Goal: Transaction & Acquisition: Purchase product/service

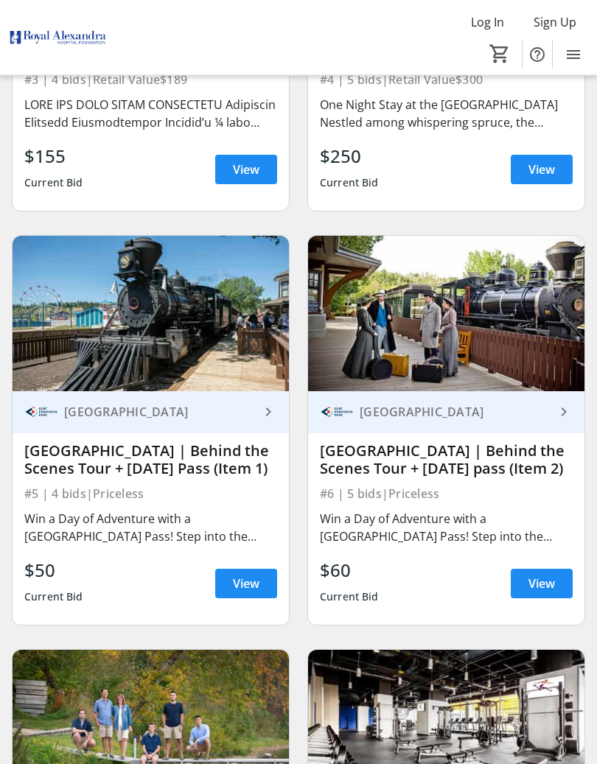
scroll to position [840, 0]
click at [78, 480] on div "[GEOGRAPHIC_DATA] | Behind the Scenes Tour + [DATE] Pass (Item 1)" at bounding box center [150, 459] width 253 height 41
click at [240, 589] on span "View" at bounding box center [246, 584] width 27 height 18
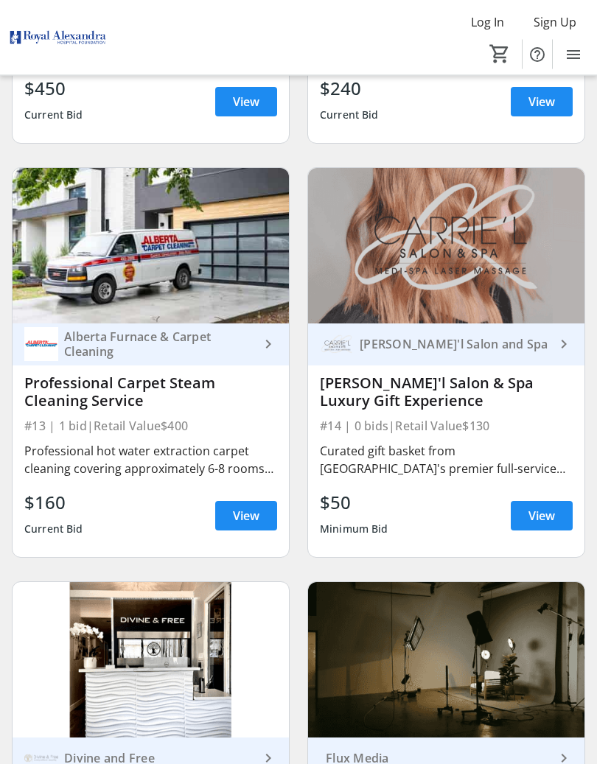
scroll to position [2565, 0]
click at [534, 526] on span at bounding box center [542, 515] width 62 height 35
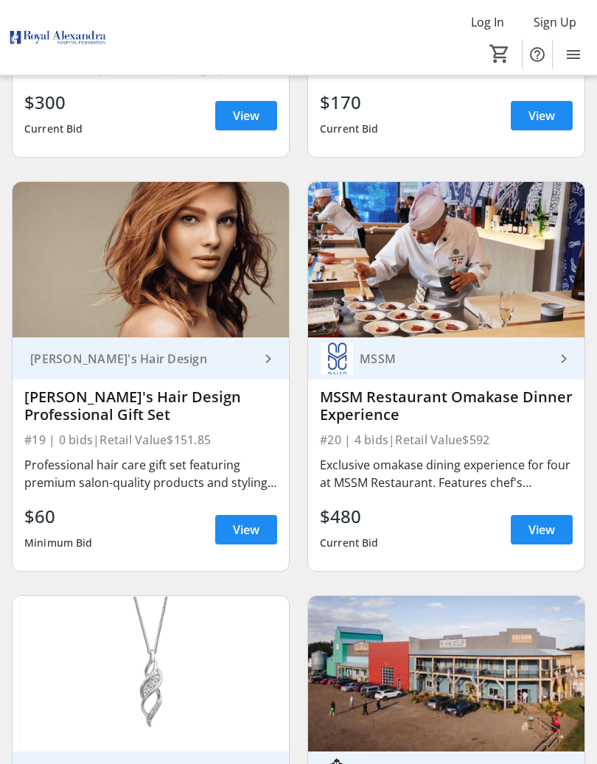
scroll to position [3794, 0]
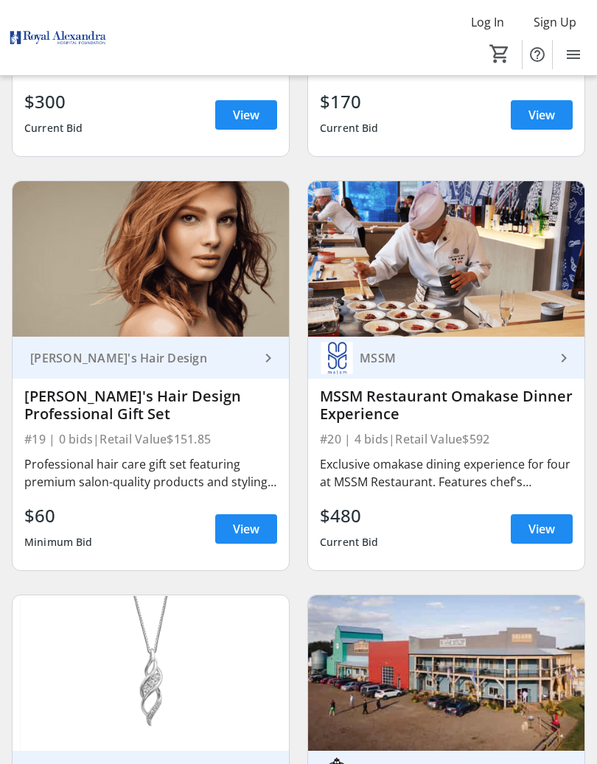
click at [245, 538] on span "View" at bounding box center [246, 529] width 27 height 18
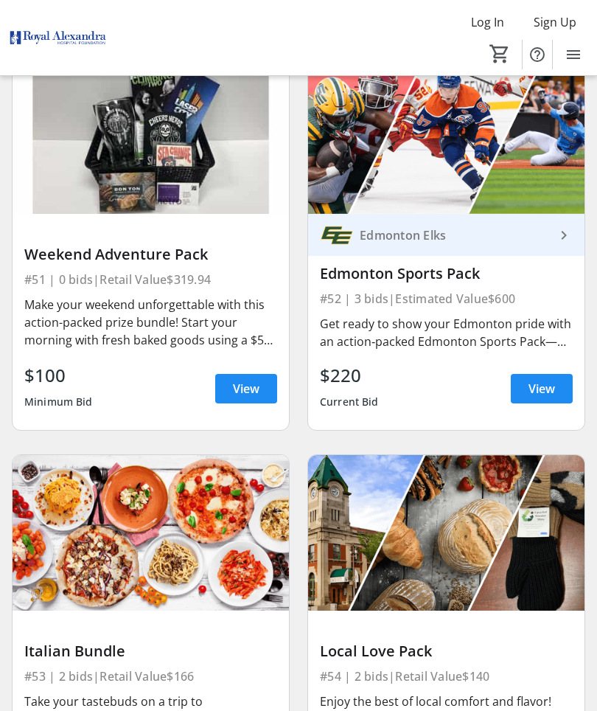
scroll to position [10506, 0]
